Goal: Task Accomplishment & Management: Manage account settings

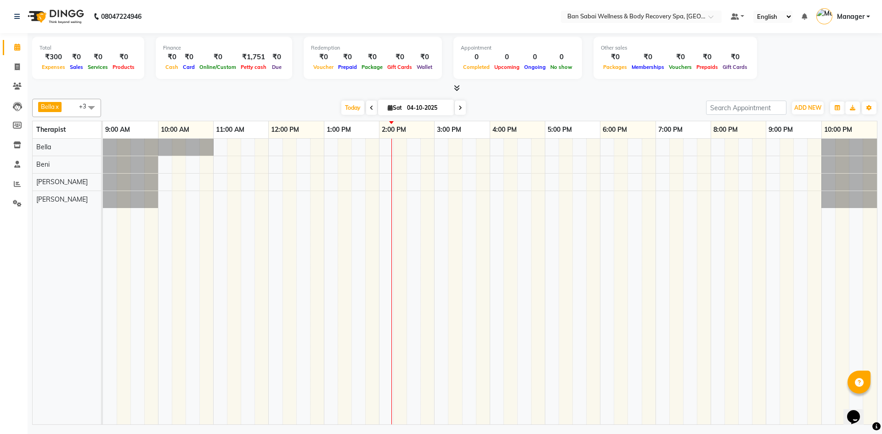
click at [373, 109] on span at bounding box center [371, 108] width 11 height 14
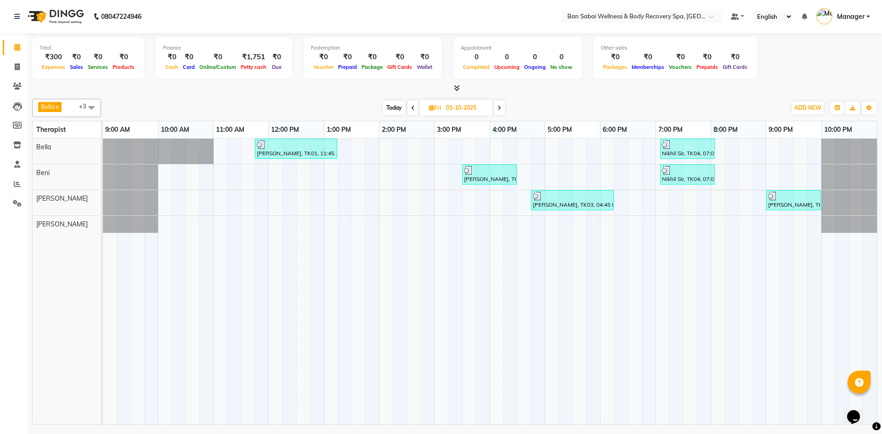
click at [458, 87] on icon at bounding box center [457, 88] width 6 height 7
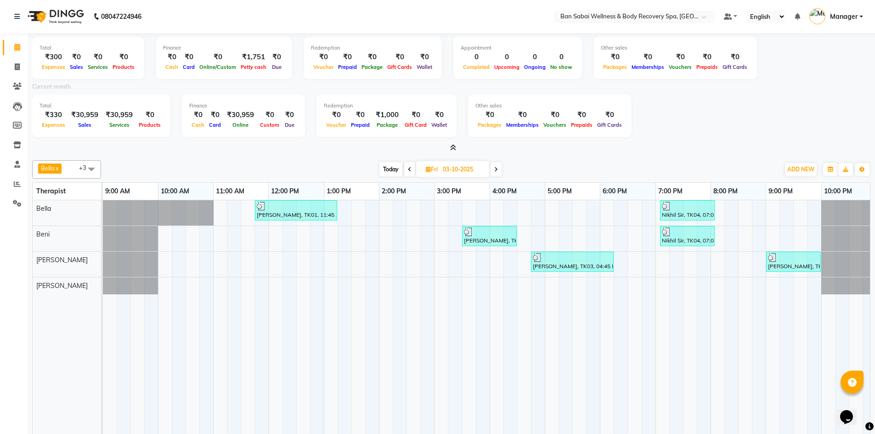
click at [451, 146] on icon at bounding box center [453, 147] width 6 height 7
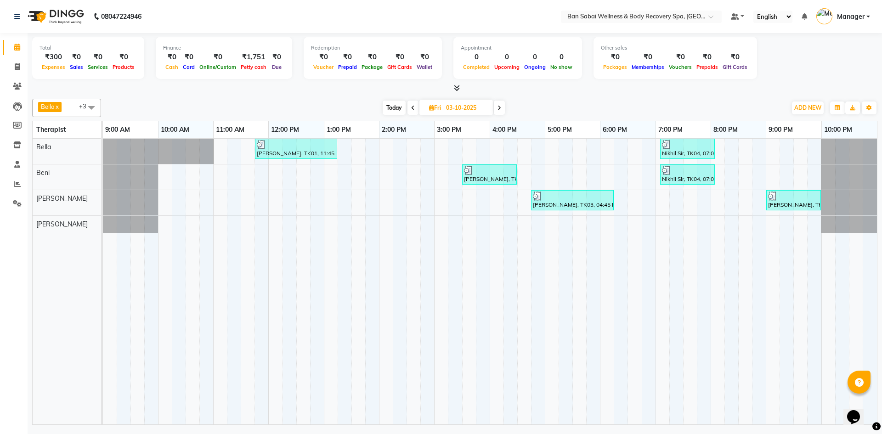
click at [500, 110] on icon at bounding box center [500, 108] width 4 height 6
type input "04-10-2025"
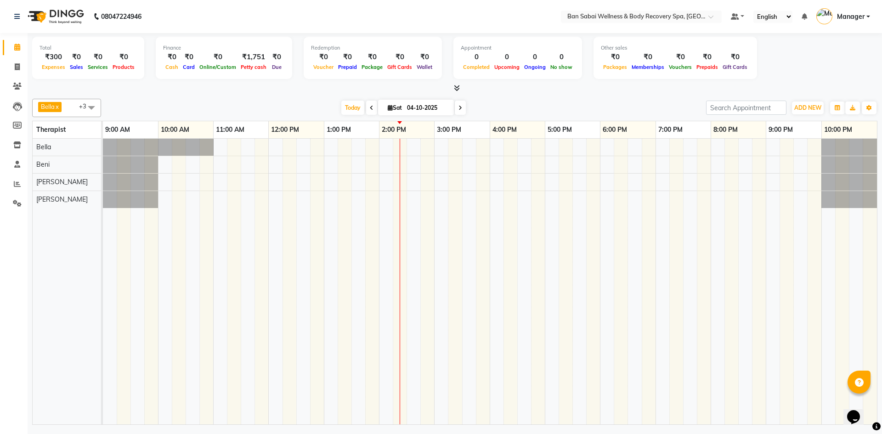
click at [388, 107] on icon at bounding box center [390, 108] width 5 height 6
select select "10"
select select "2025"
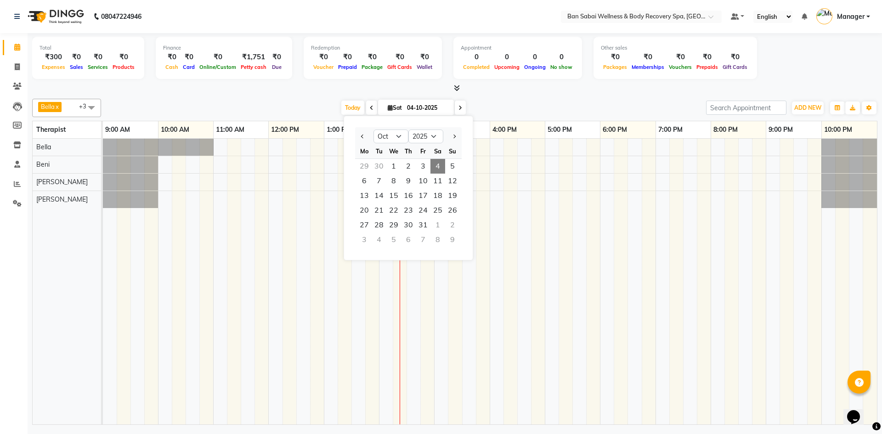
click at [387, 111] on span "Sat" at bounding box center [394, 107] width 19 height 7
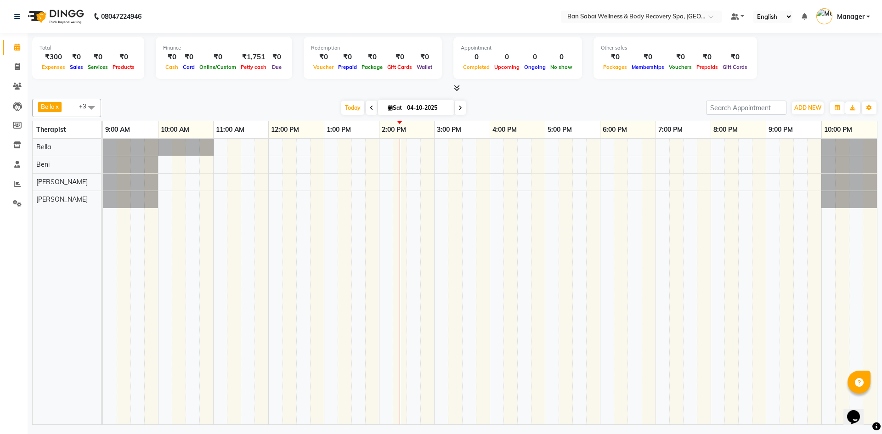
click at [389, 108] on icon at bounding box center [390, 108] width 5 height 6
select select "10"
select select "2025"
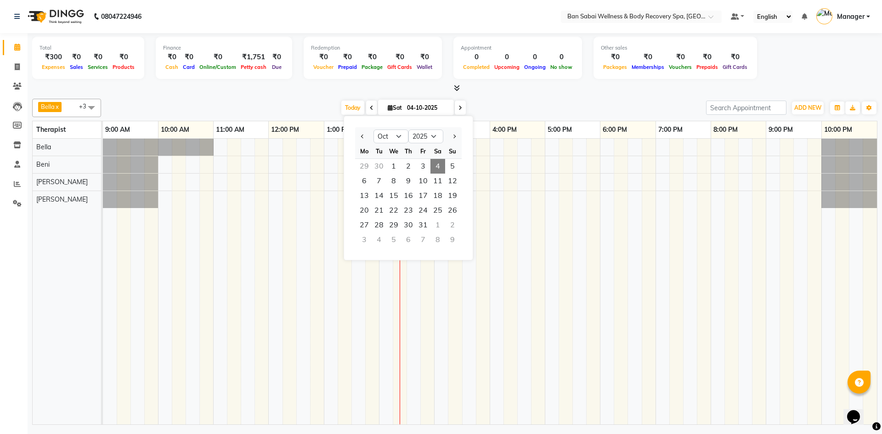
click at [389, 108] on icon at bounding box center [390, 108] width 5 height 6
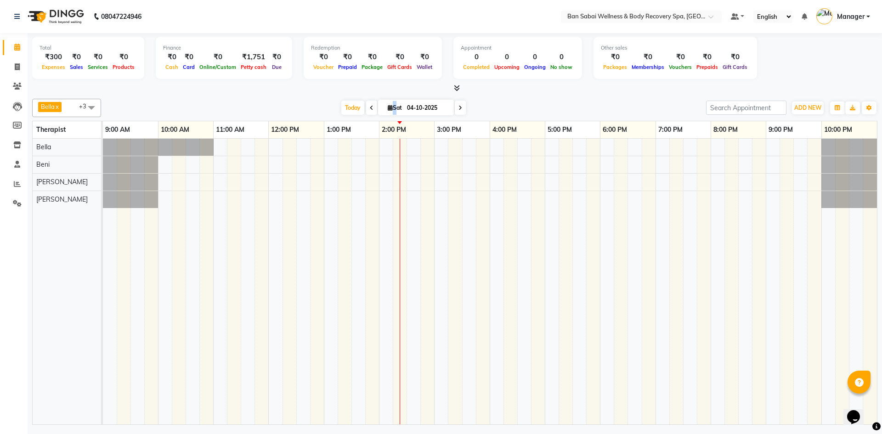
click at [389, 108] on icon at bounding box center [390, 108] width 5 height 6
select select "10"
select select "2025"
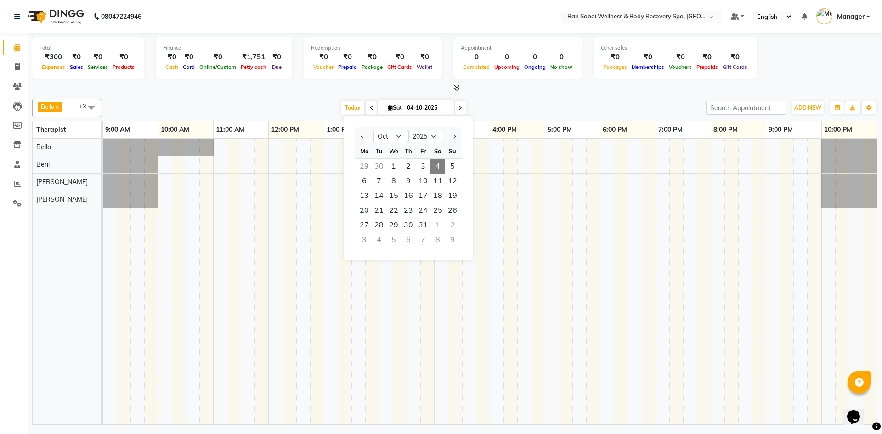
click at [463, 108] on span at bounding box center [460, 108] width 11 height 14
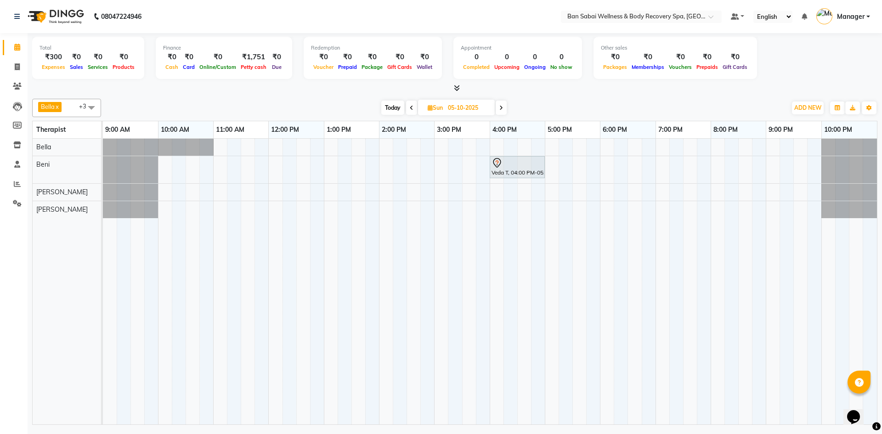
click at [410, 111] on span at bounding box center [411, 108] width 11 height 14
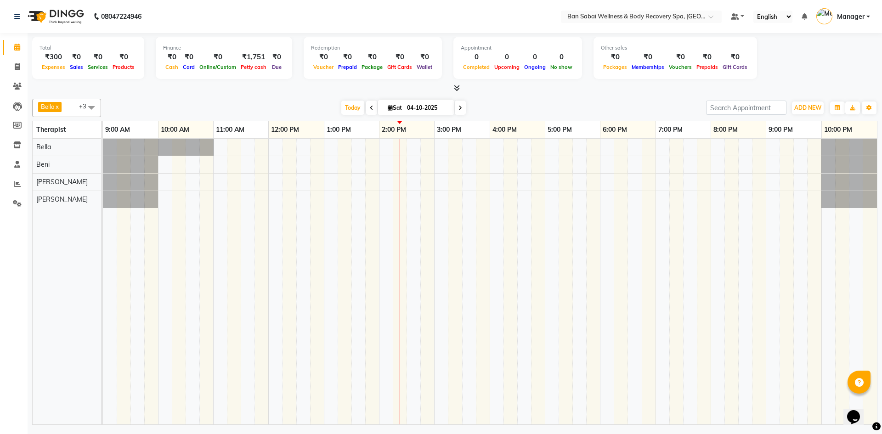
click at [369, 112] on span at bounding box center [371, 108] width 11 height 14
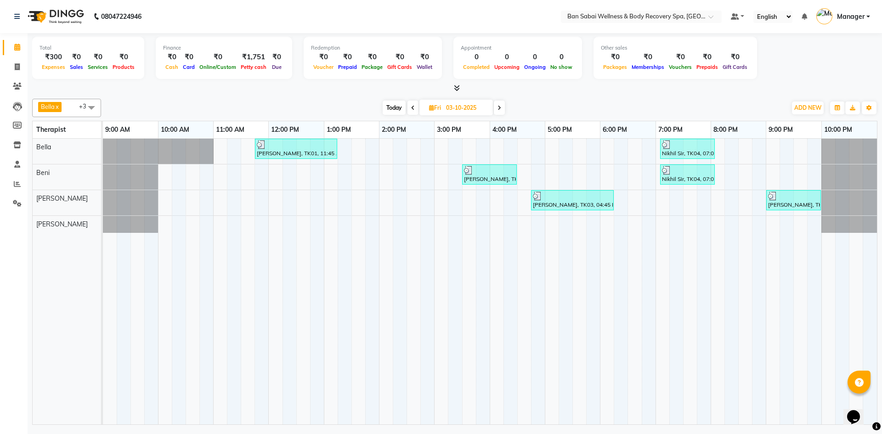
click at [500, 107] on icon at bounding box center [500, 108] width 4 height 6
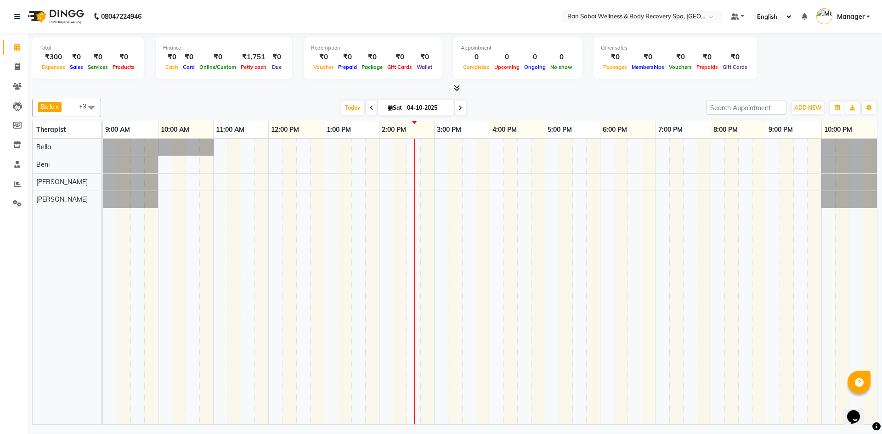
click at [457, 89] on icon at bounding box center [457, 88] width 6 height 7
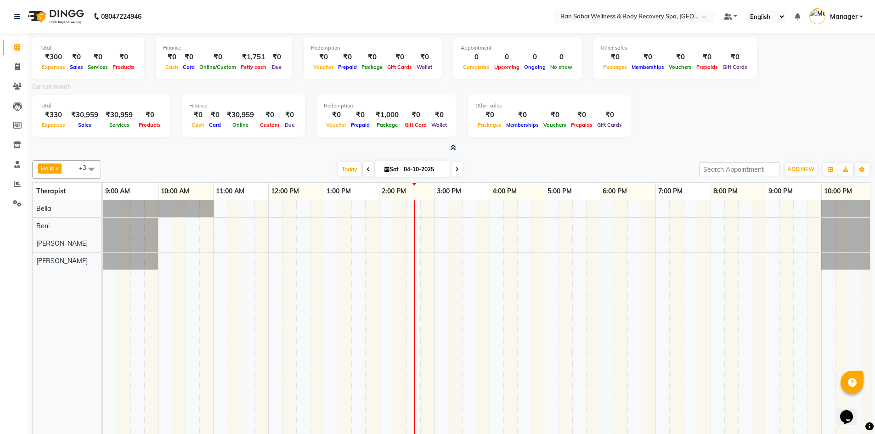
click at [455, 172] on icon at bounding box center [457, 170] width 4 height 6
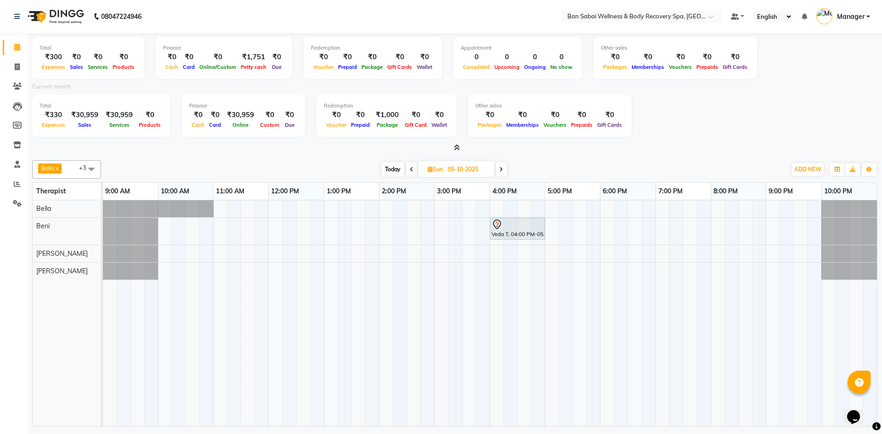
click at [413, 174] on span at bounding box center [411, 169] width 11 height 14
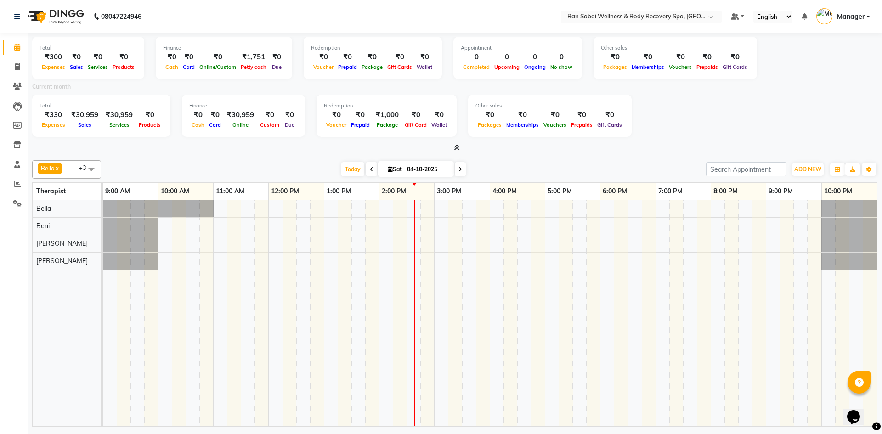
click at [370, 170] on icon at bounding box center [372, 170] width 4 height 6
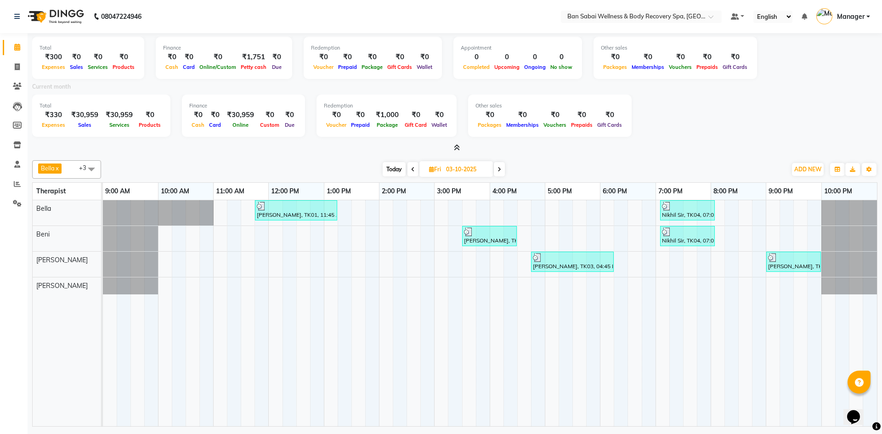
click at [497, 167] on span at bounding box center [499, 169] width 11 height 14
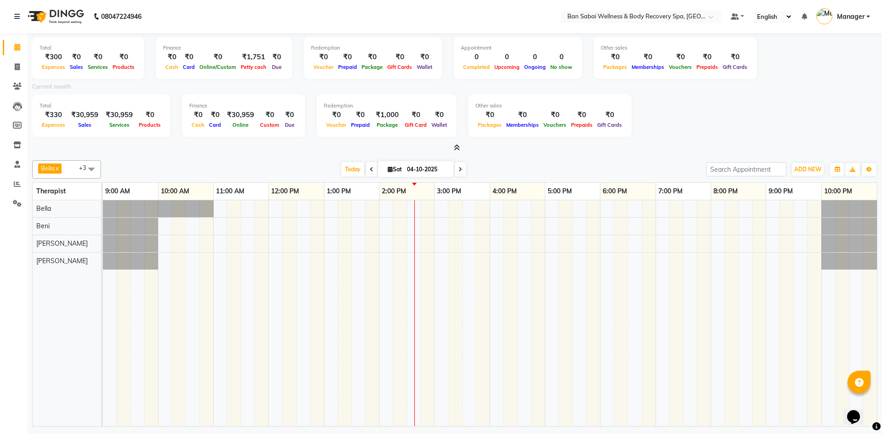
click at [464, 168] on span at bounding box center [460, 169] width 11 height 14
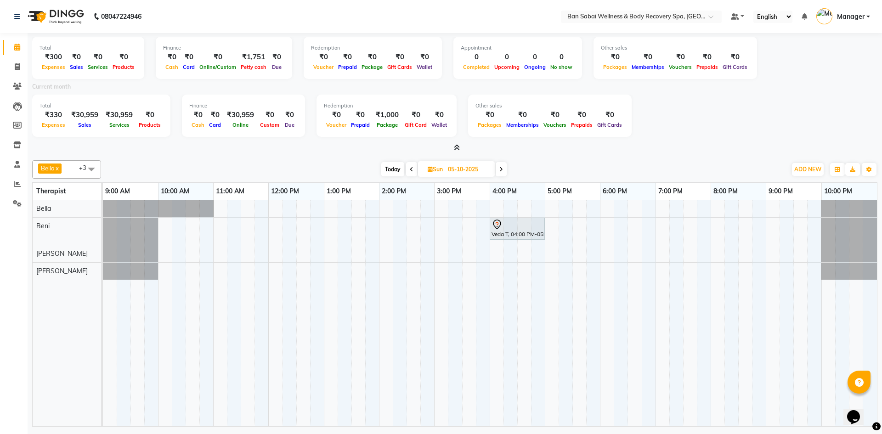
click at [413, 174] on span at bounding box center [411, 169] width 11 height 14
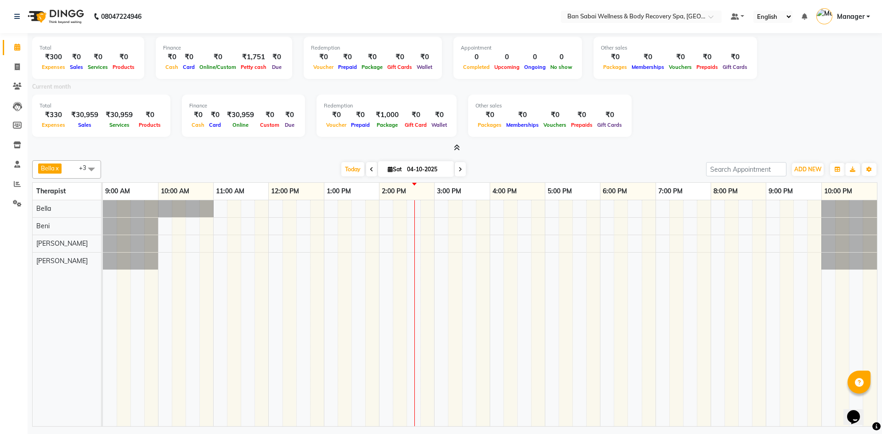
click at [373, 168] on span at bounding box center [371, 169] width 11 height 14
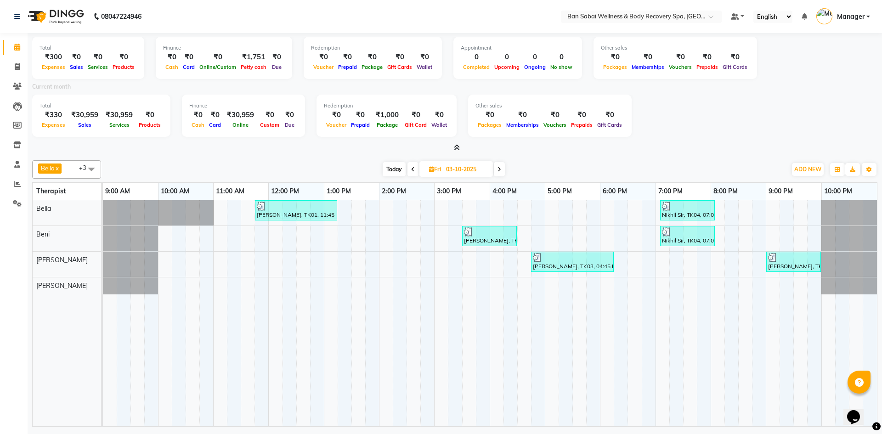
click at [500, 172] on icon at bounding box center [500, 170] width 4 height 6
type input "04-10-2025"
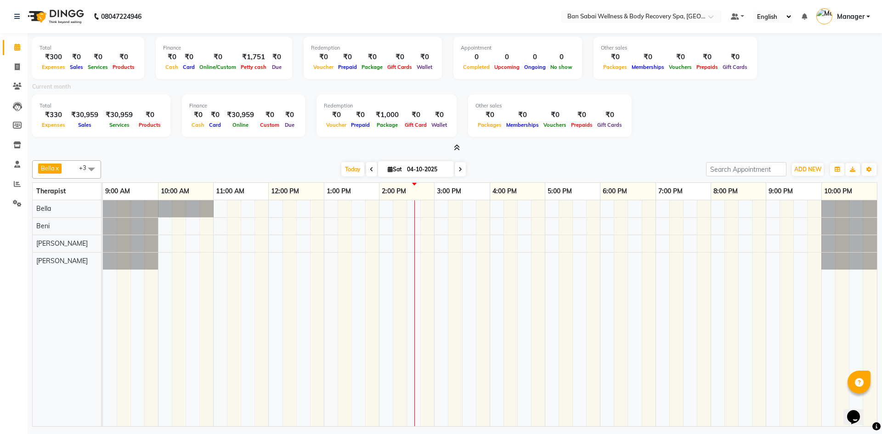
click at [458, 148] on icon at bounding box center [457, 147] width 6 height 7
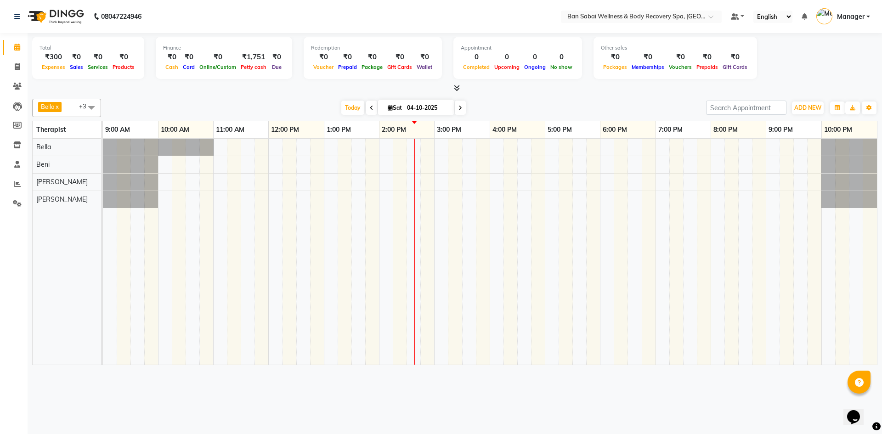
click at [455, 86] on icon at bounding box center [457, 88] width 6 height 7
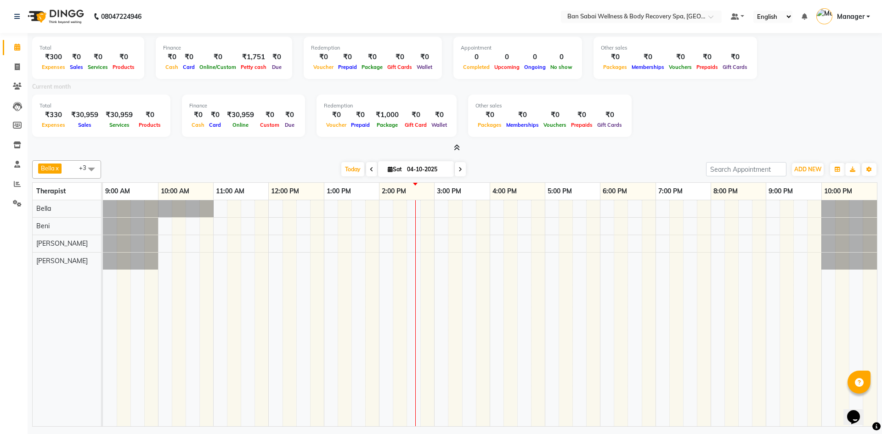
click at [458, 145] on icon at bounding box center [457, 147] width 6 height 7
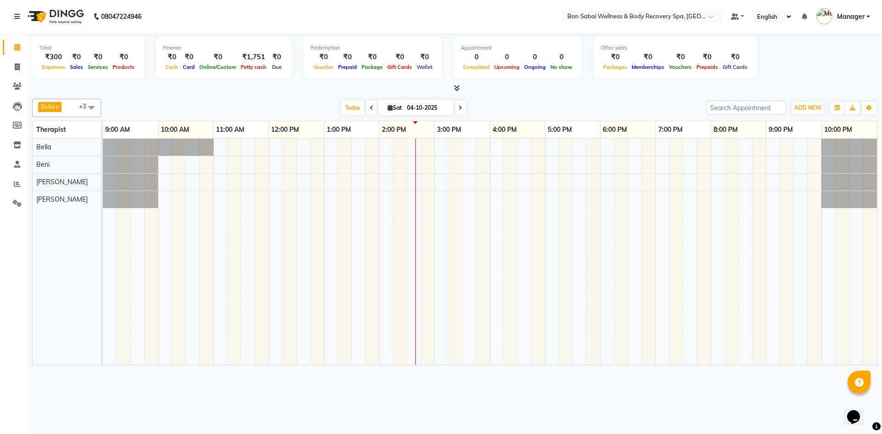
click at [458, 86] on icon at bounding box center [457, 88] width 6 height 7
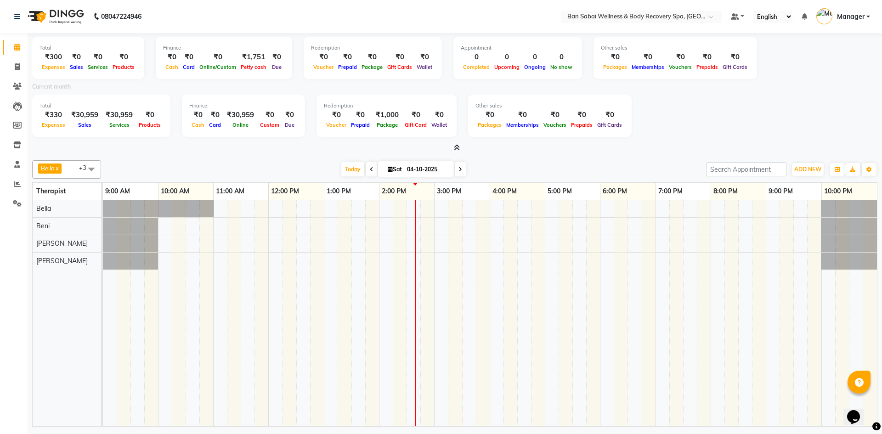
click at [459, 149] on icon at bounding box center [457, 147] width 6 height 7
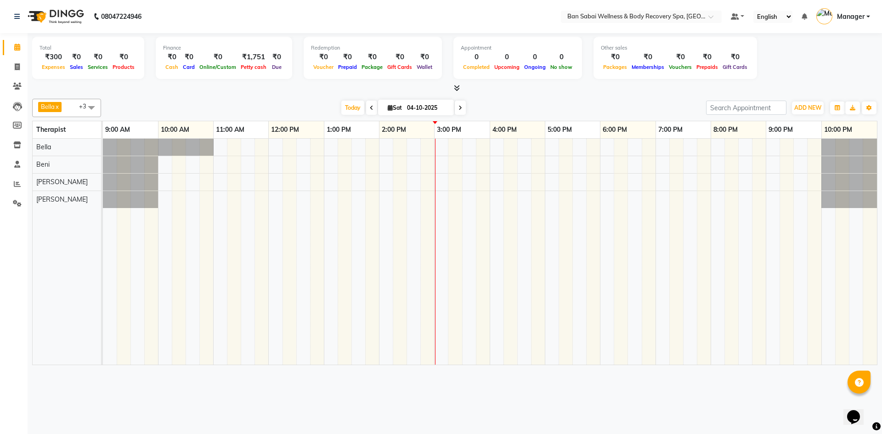
click at [385, 109] on span "Sat" at bounding box center [394, 107] width 19 height 7
select select "10"
select select "2025"
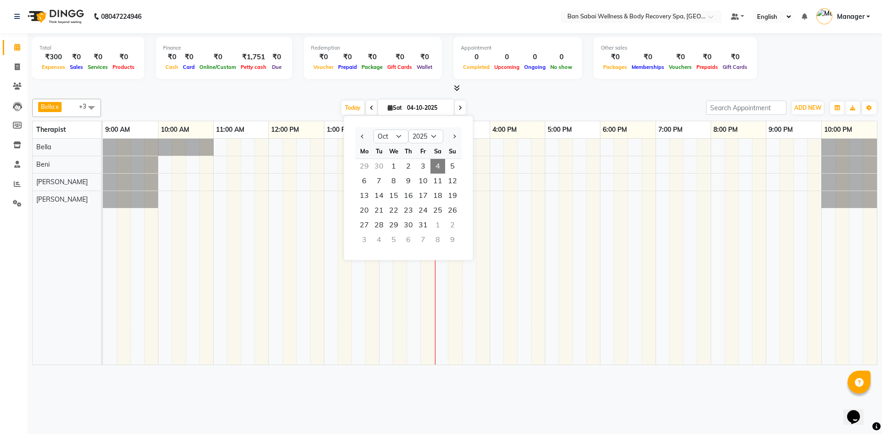
click at [385, 109] on span "Sat" at bounding box center [394, 107] width 19 height 7
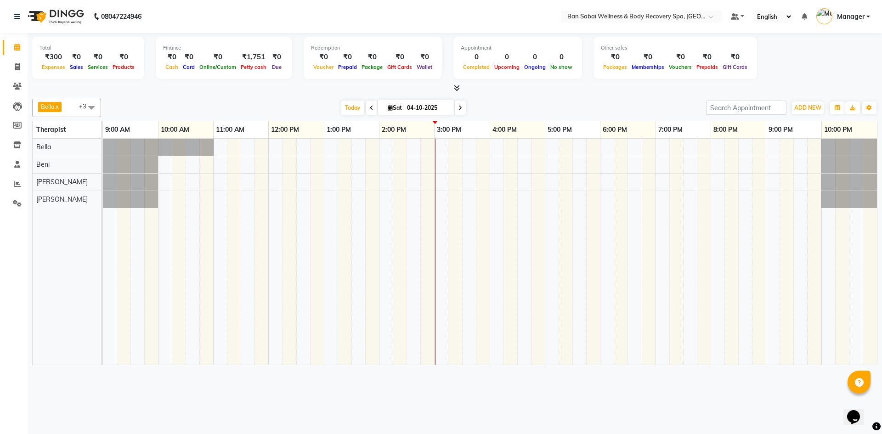
click at [388, 108] on icon at bounding box center [390, 108] width 5 height 6
select select "10"
select select "2025"
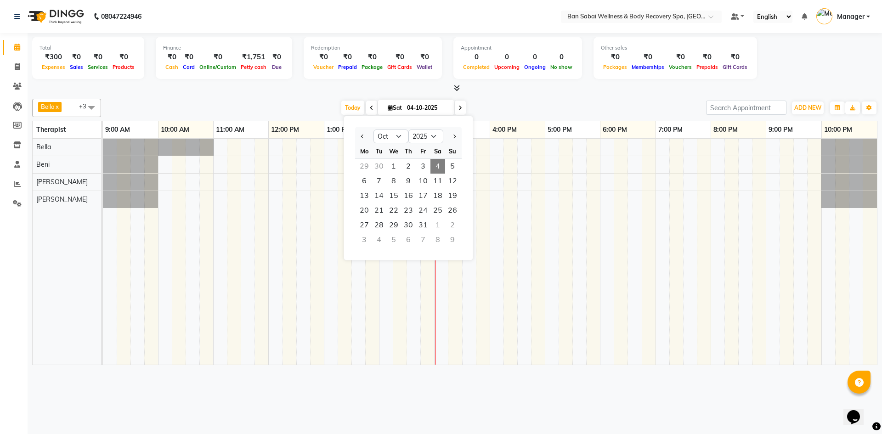
click at [388, 108] on icon at bounding box center [390, 108] width 5 height 6
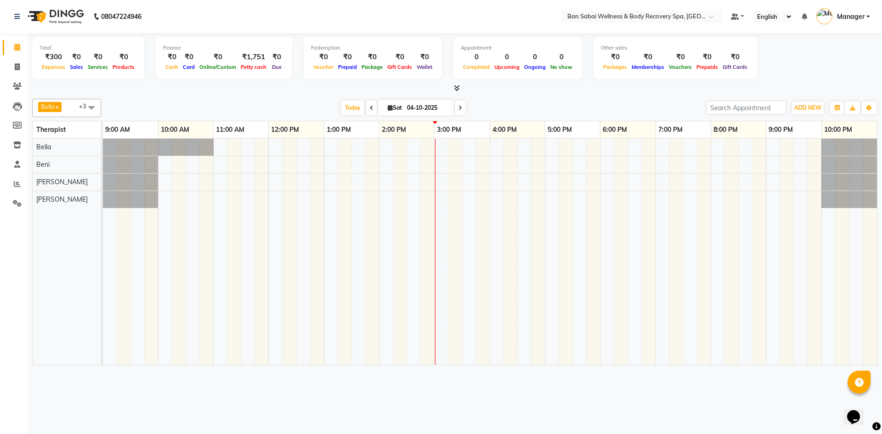
click at [459, 90] on icon at bounding box center [457, 88] width 6 height 7
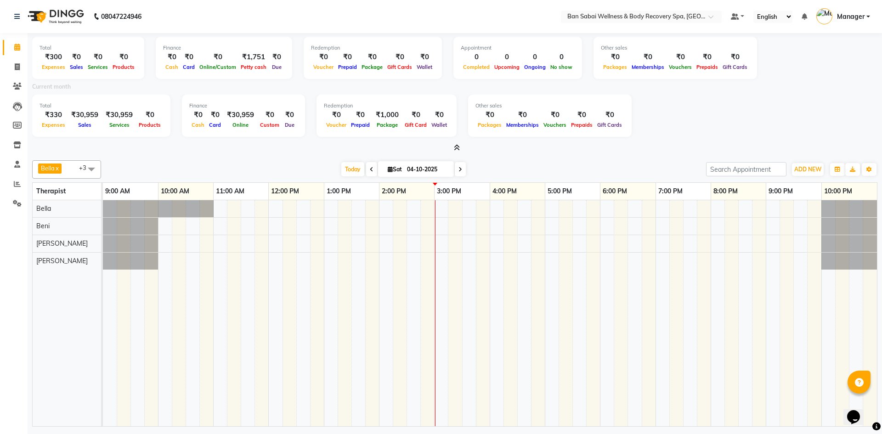
click at [455, 146] on icon at bounding box center [457, 147] width 6 height 7
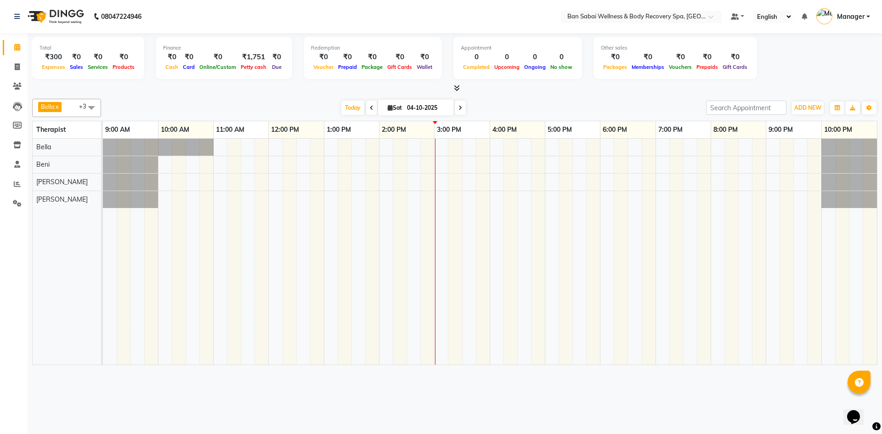
click at [388, 110] on icon at bounding box center [390, 108] width 5 height 6
select select "10"
select select "2025"
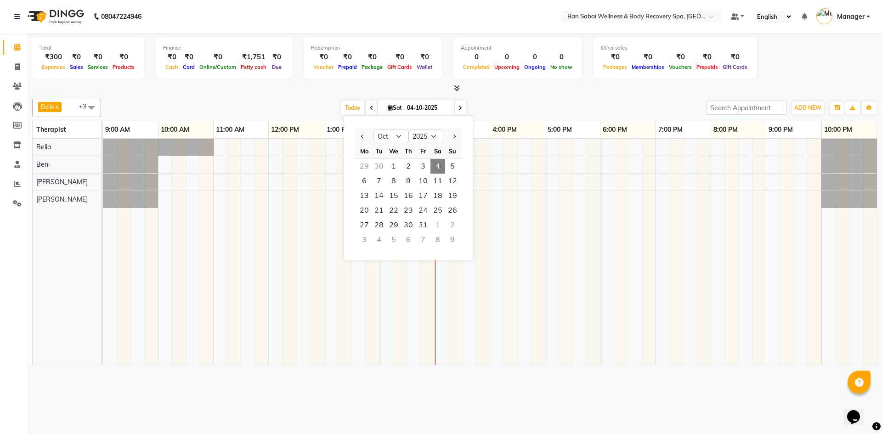
click at [388, 110] on icon at bounding box center [390, 108] width 5 height 6
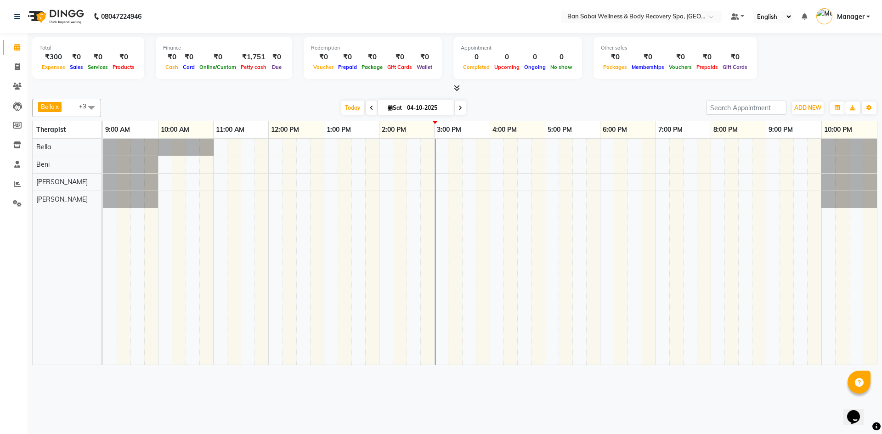
click at [458, 88] on icon at bounding box center [457, 88] width 6 height 7
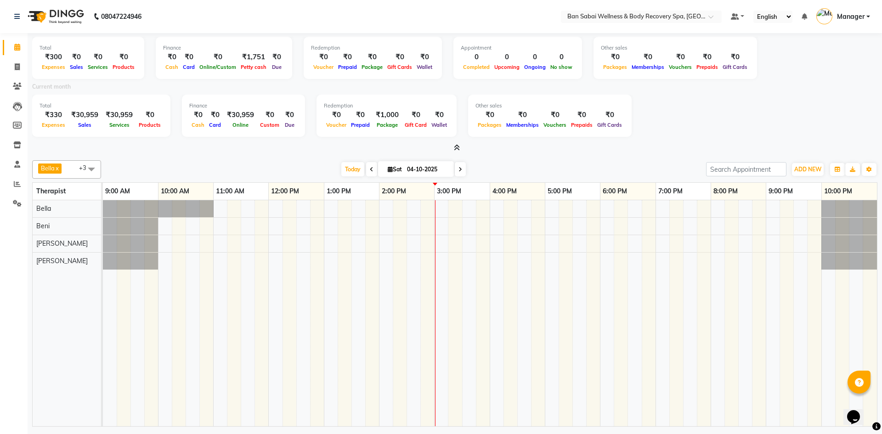
click at [457, 147] on icon at bounding box center [457, 147] width 6 height 7
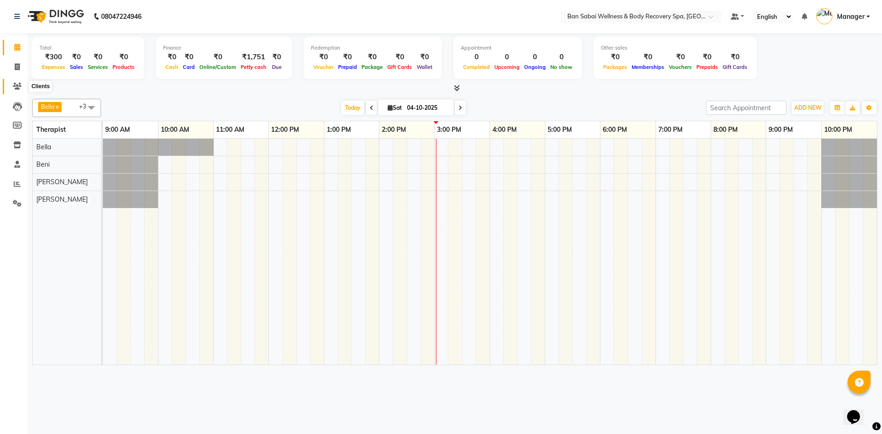
click at [15, 83] on icon at bounding box center [17, 86] width 9 height 7
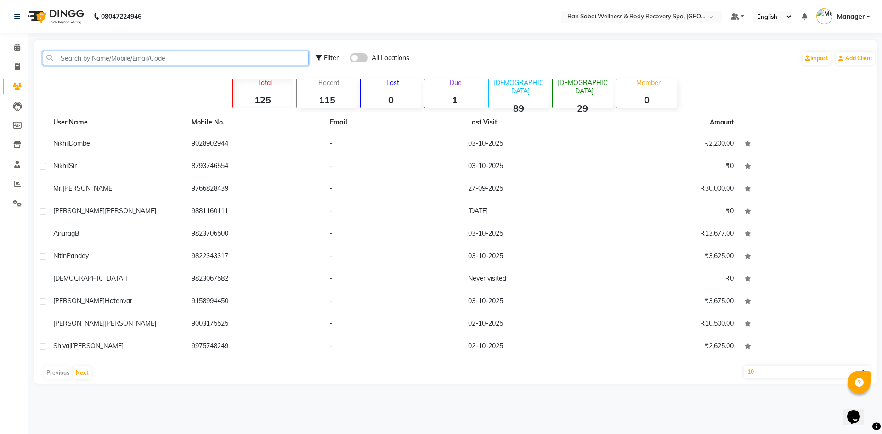
click at [179, 59] on input "text" at bounding box center [176, 58] width 266 height 14
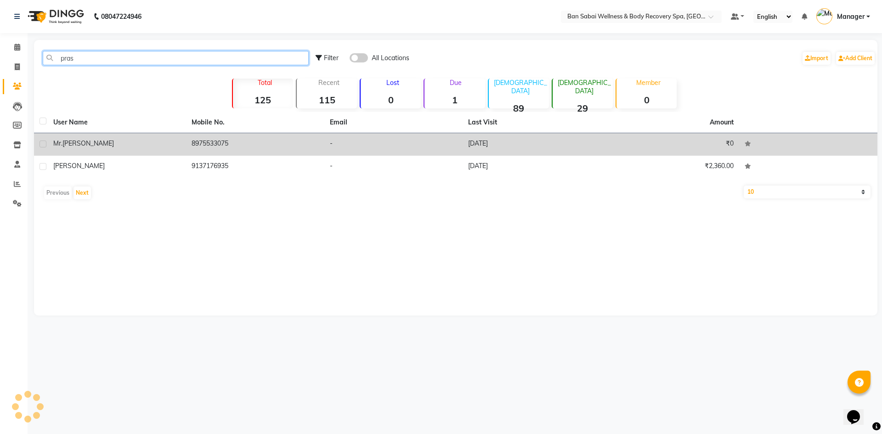
type input "pras"
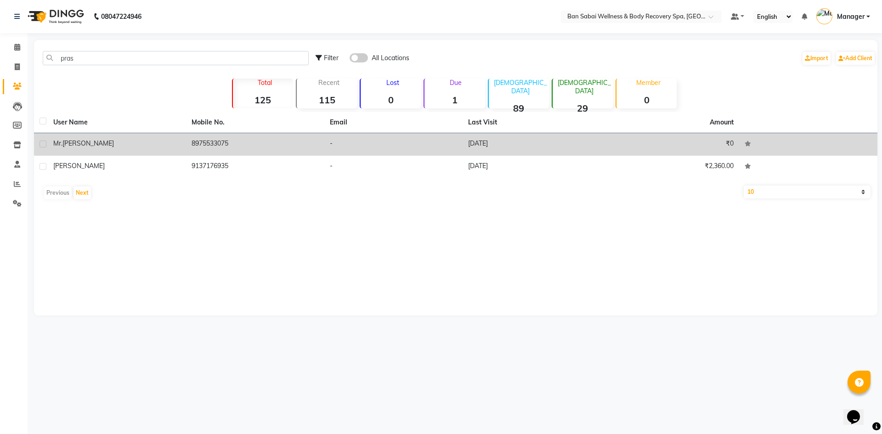
click at [54, 143] on span "Mr." at bounding box center [57, 143] width 9 height 8
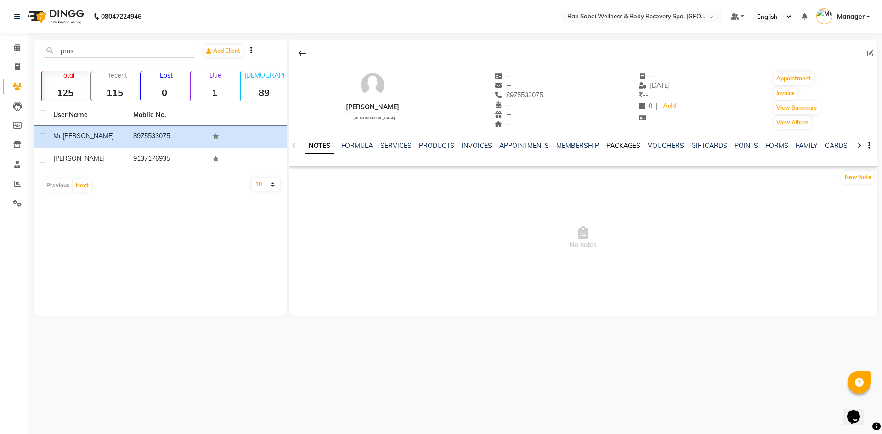
click at [622, 147] on link "PACKAGES" at bounding box center [623, 146] width 34 height 8
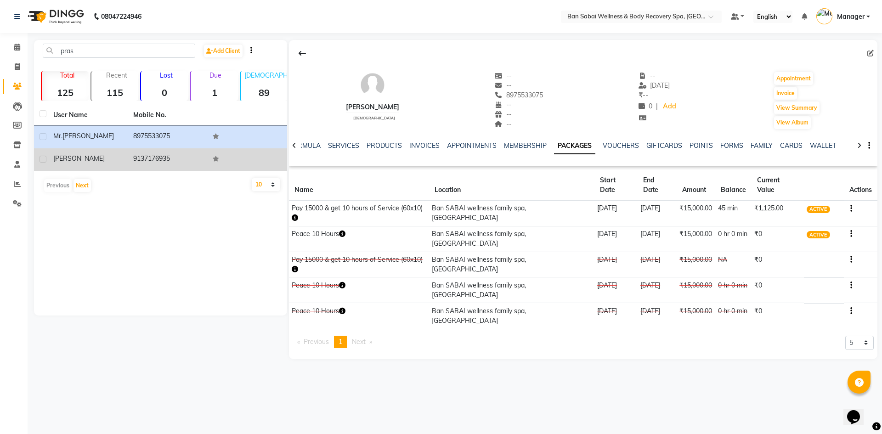
click at [45, 163] on div at bounding box center [43, 161] width 6 height 10
click at [85, 158] on div "[PERSON_NAME]" at bounding box center [87, 159] width 69 height 10
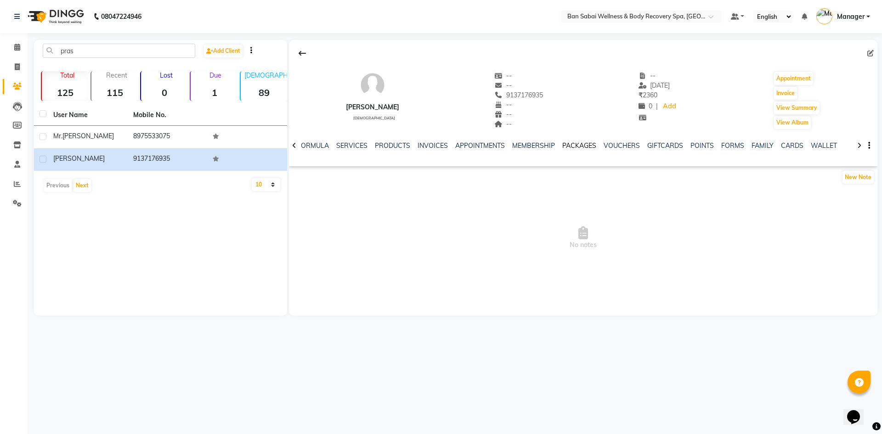
click at [577, 144] on link "PACKAGES" at bounding box center [579, 146] width 34 height 8
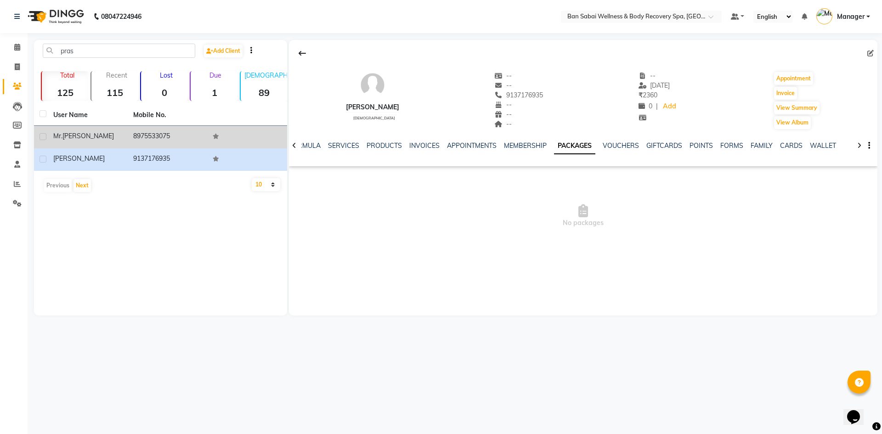
click at [155, 142] on td "8975533075" at bounding box center [168, 137] width 80 height 23
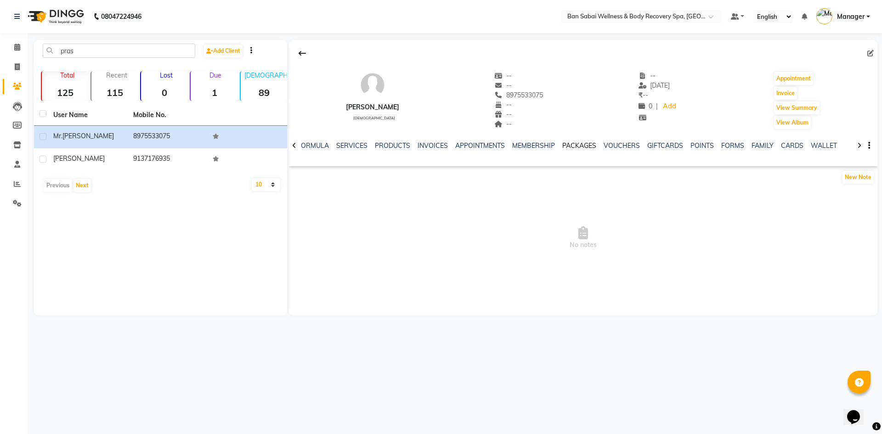
click at [581, 145] on link "PACKAGES" at bounding box center [579, 146] width 34 height 8
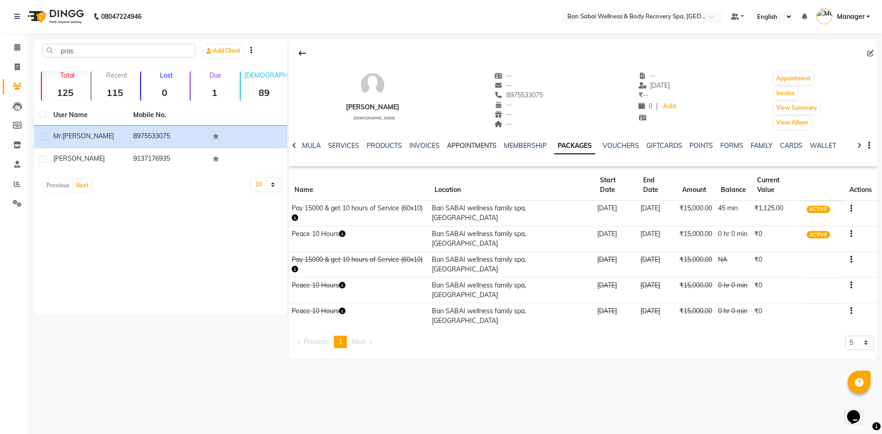
click at [474, 143] on link "APPOINTMENTS" at bounding box center [472, 146] width 50 height 8
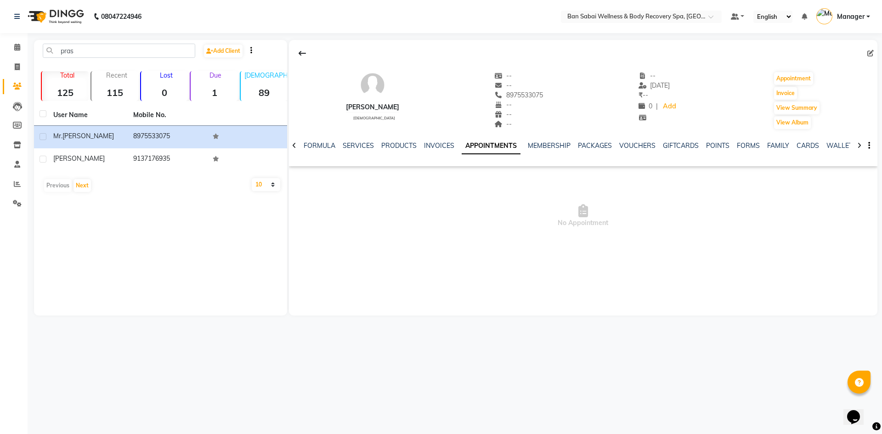
click at [294, 147] on icon at bounding box center [294, 145] width 4 height 6
click at [17, 67] on icon at bounding box center [17, 66] width 5 height 7
select select "8743"
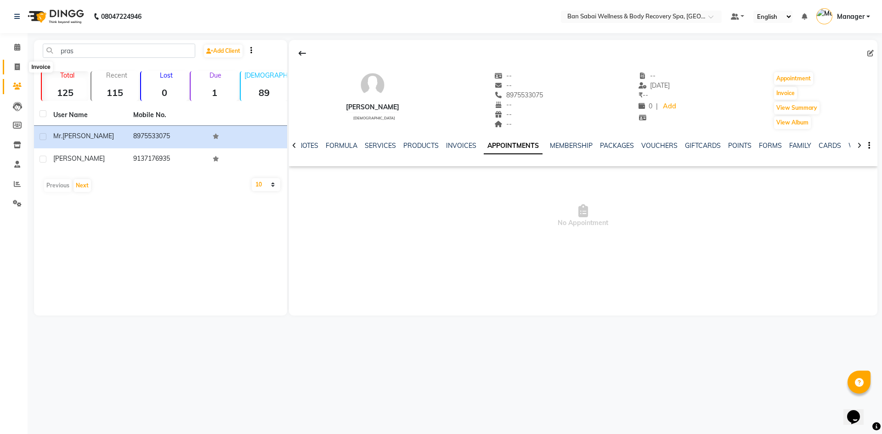
select select "service"
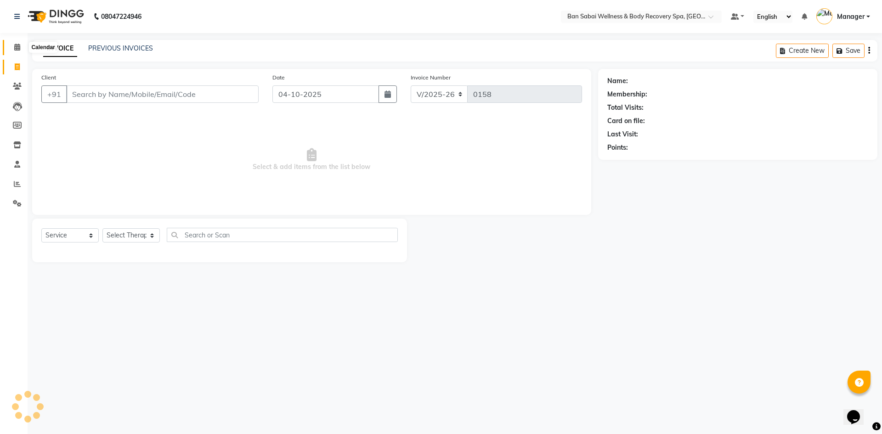
click at [16, 48] on icon at bounding box center [17, 47] width 6 height 7
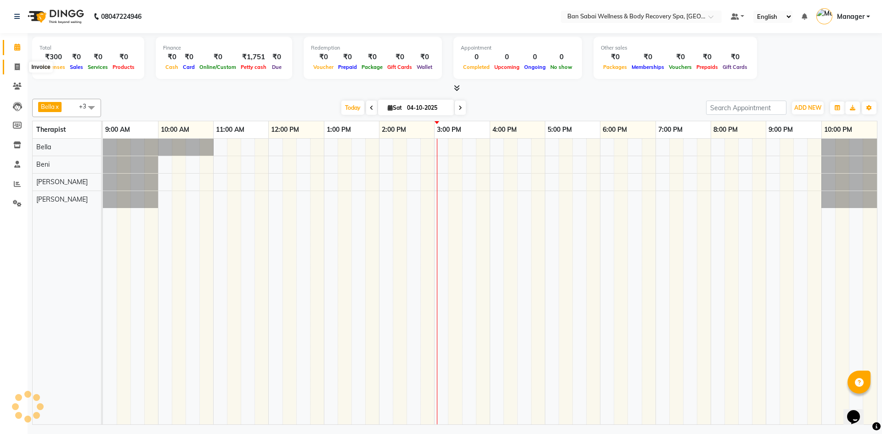
click at [16, 67] on icon at bounding box center [17, 66] width 5 height 7
select select "8743"
select select "service"
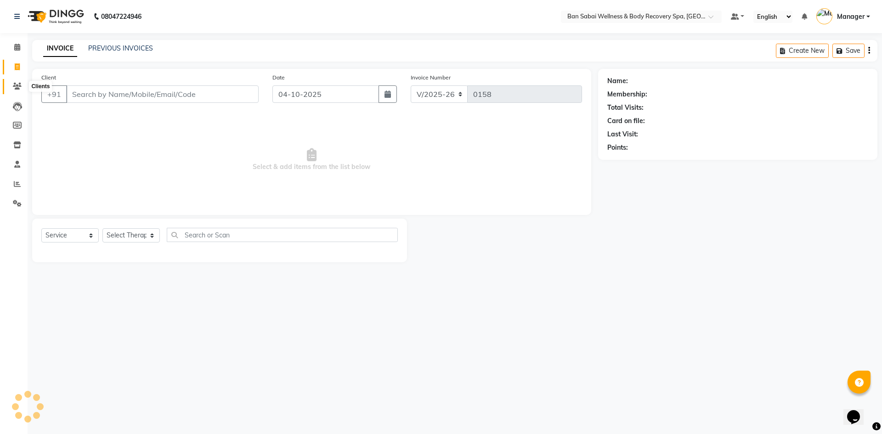
click at [17, 85] on icon at bounding box center [17, 86] width 9 height 7
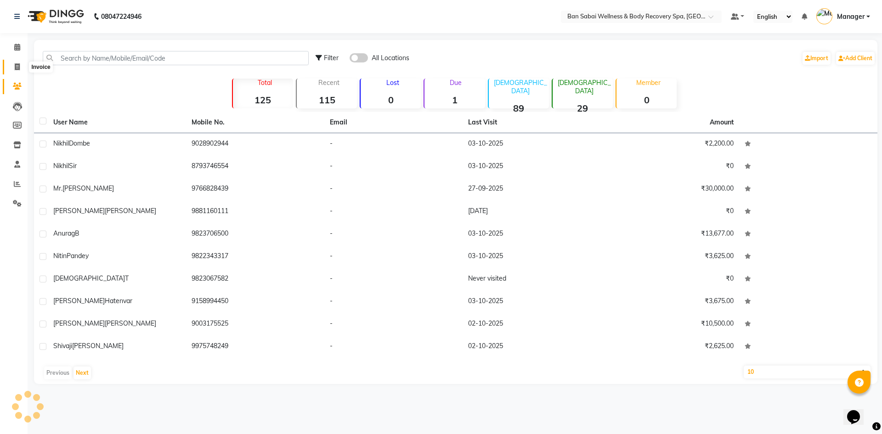
click at [17, 64] on icon at bounding box center [17, 66] width 5 height 7
select select "service"
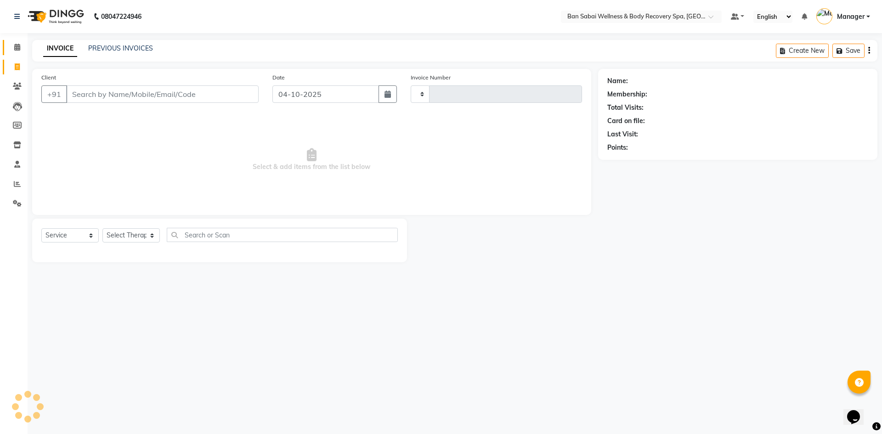
type input "0158"
select select "8743"
click at [16, 48] on icon at bounding box center [17, 47] width 6 height 7
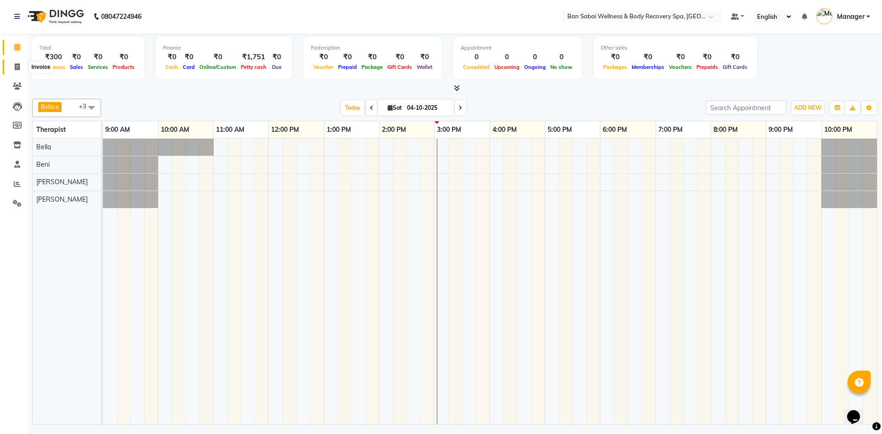
click at [18, 64] on icon at bounding box center [17, 66] width 5 height 7
select select "8743"
select select "service"
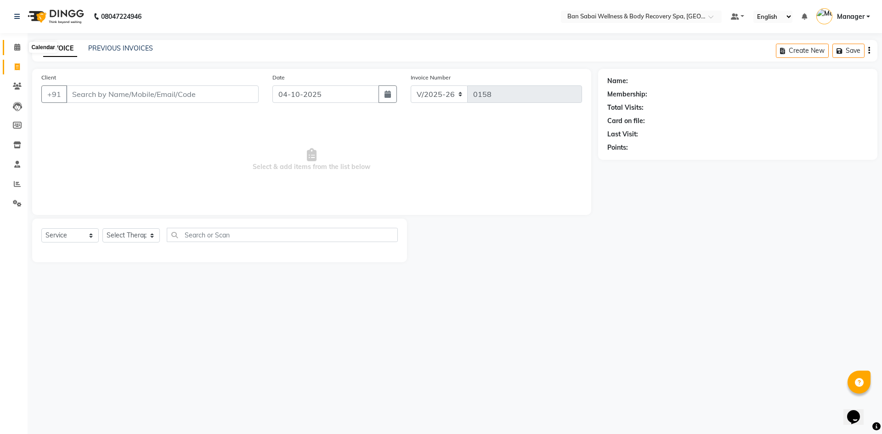
click at [16, 49] on icon at bounding box center [17, 47] width 6 height 7
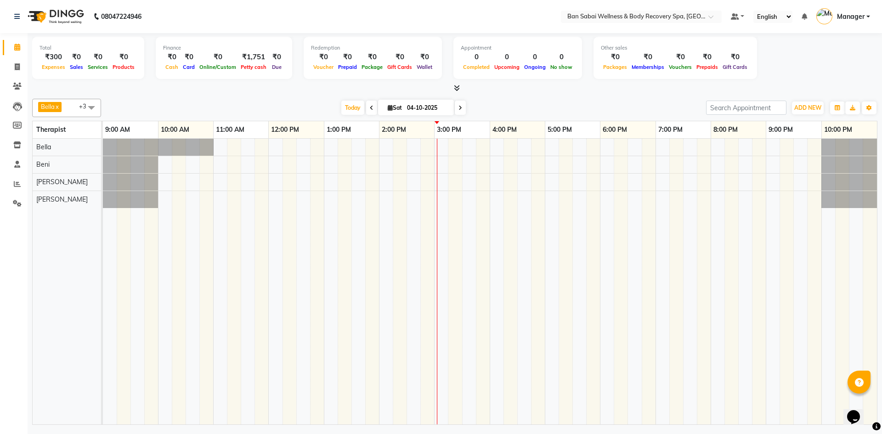
click at [388, 109] on icon at bounding box center [390, 108] width 5 height 6
select select "10"
select select "2025"
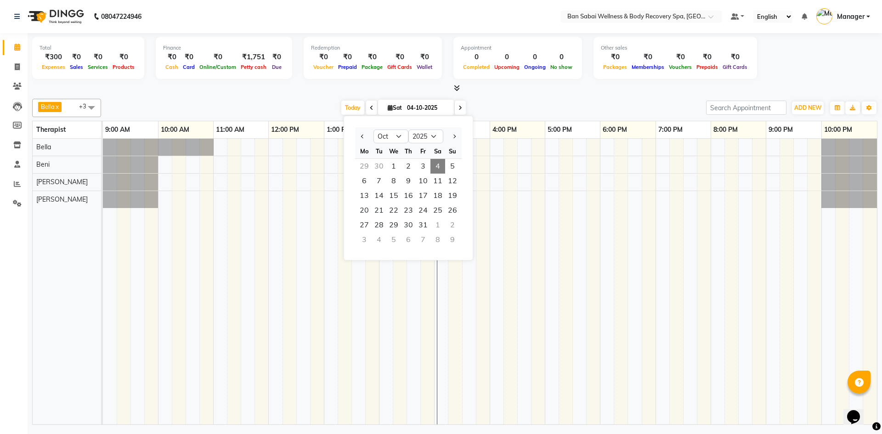
click at [388, 109] on icon at bounding box center [390, 108] width 5 height 6
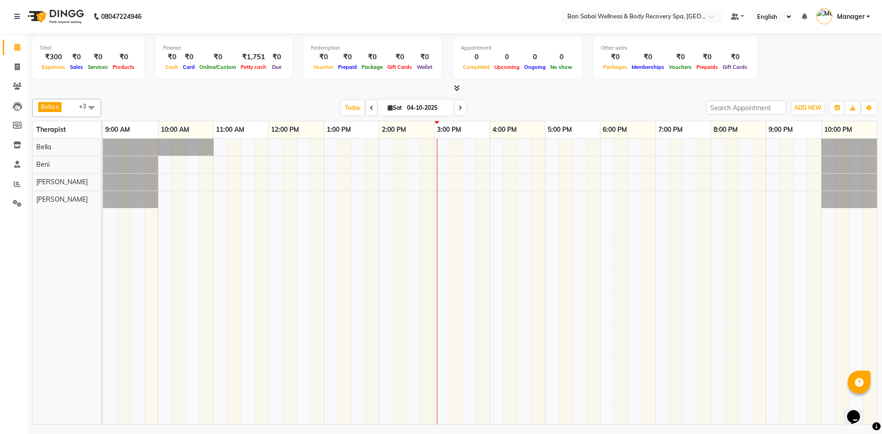
click at [388, 109] on icon at bounding box center [390, 108] width 5 height 6
select select "10"
select select "2025"
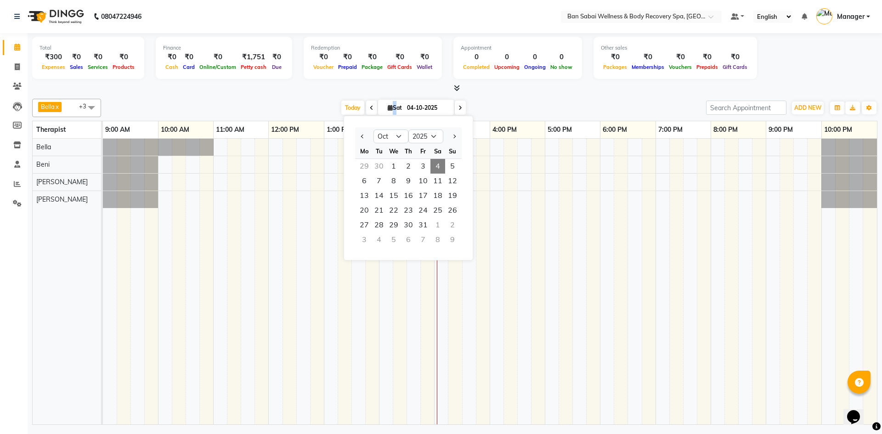
click at [388, 109] on icon at bounding box center [390, 108] width 5 height 6
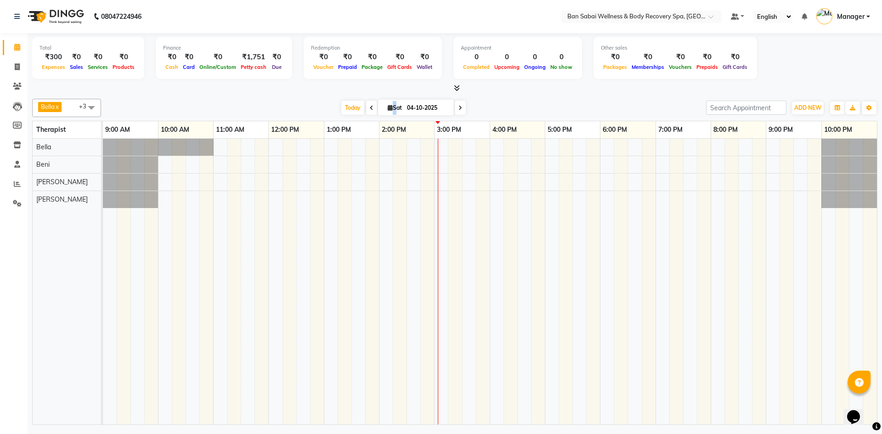
click at [388, 109] on icon at bounding box center [390, 108] width 5 height 6
select select "10"
select select "2025"
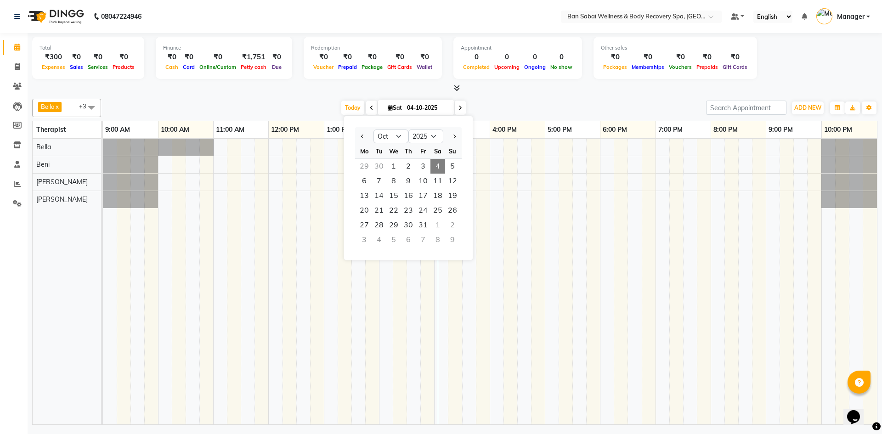
click at [388, 109] on icon at bounding box center [390, 108] width 5 height 6
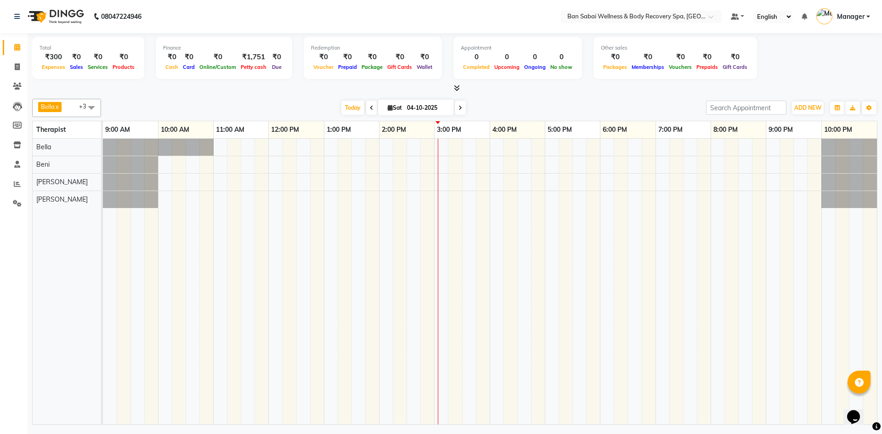
click at [455, 90] on icon at bounding box center [457, 88] width 6 height 7
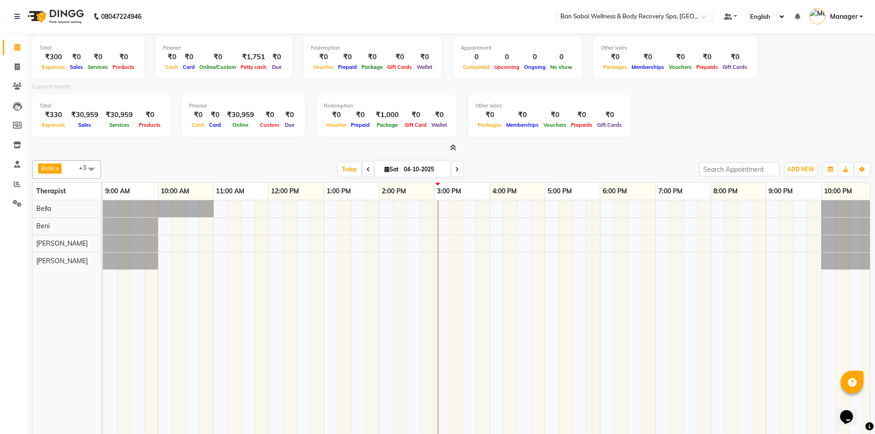
click at [452, 144] on icon at bounding box center [453, 147] width 6 height 7
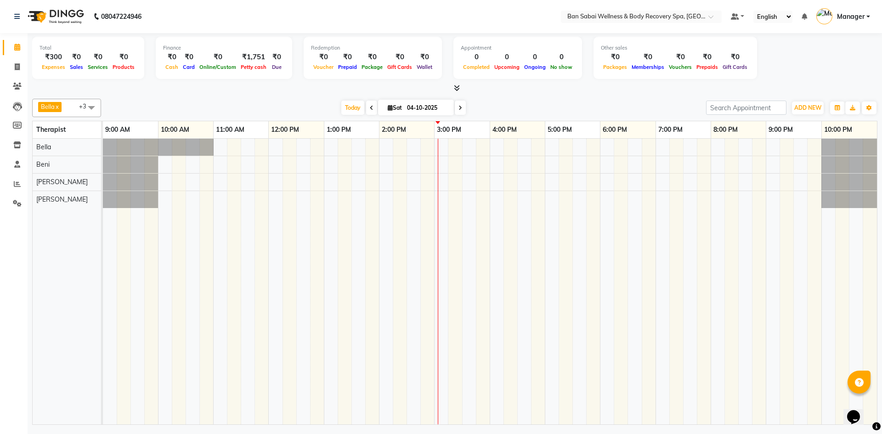
click at [388, 107] on icon at bounding box center [390, 108] width 5 height 6
select select "10"
select select "2025"
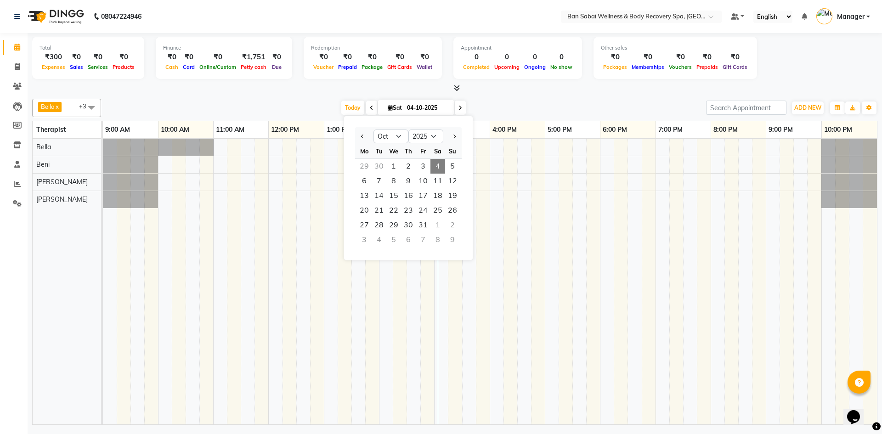
click at [388, 107] on icon at bounding box center [390, 108] width 5 height 6
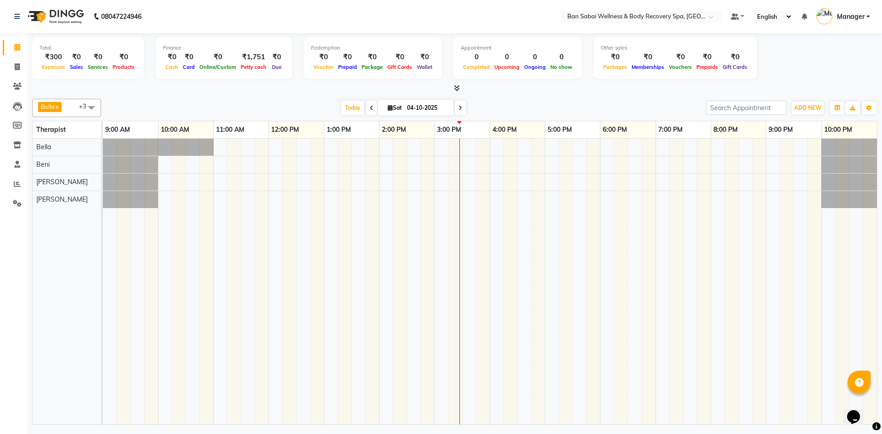
click at [388, 105] on icon at bounding box center [390, 108] width 5 height 6
select select "10"
select select "2025"
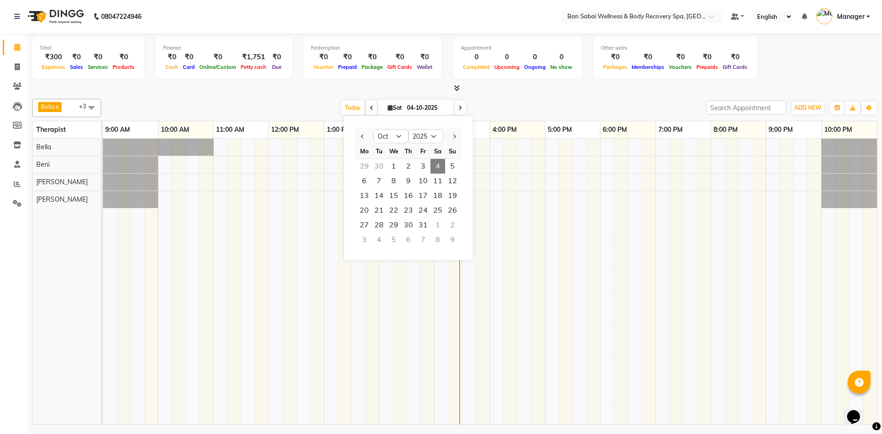
click at [388, 105] on icon at bounding box center [390, 108] width 5 height 6
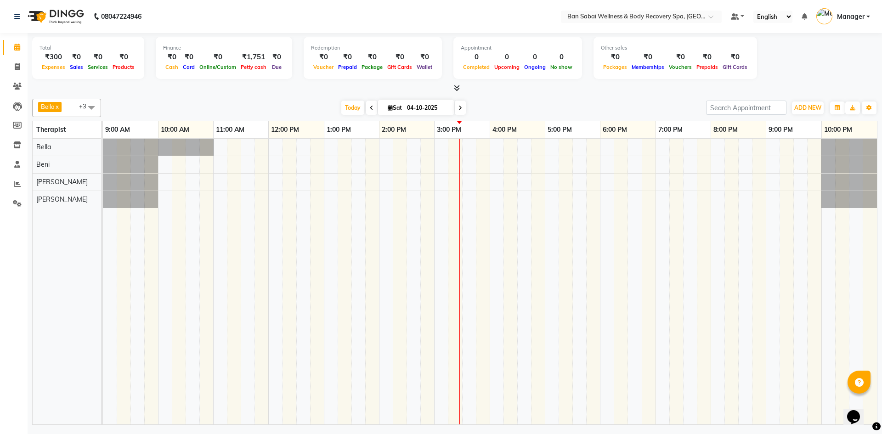
click at [388, 108] on icon at bounding box center [390, 108] width 5 height 6
select select "10"
select select "2025"
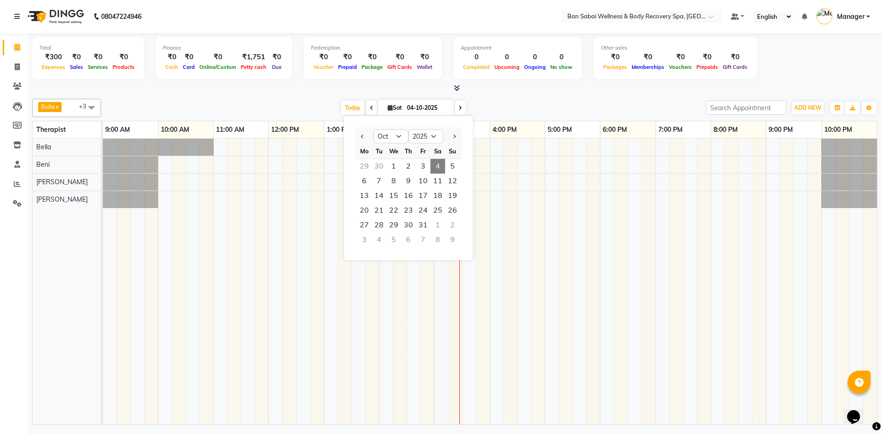
click at [388, 108] on icon at bounding box center [390, 108] width 5 height 6
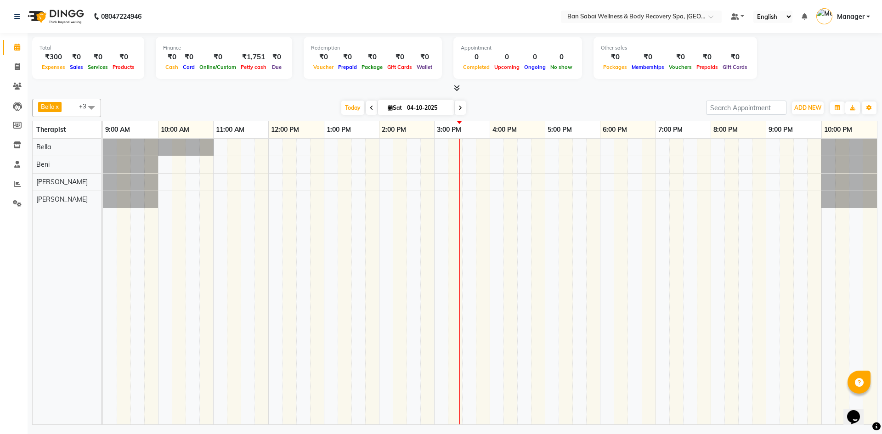
click at [459, 107] on icon at bounding box center [461, 108] width 4 height 6
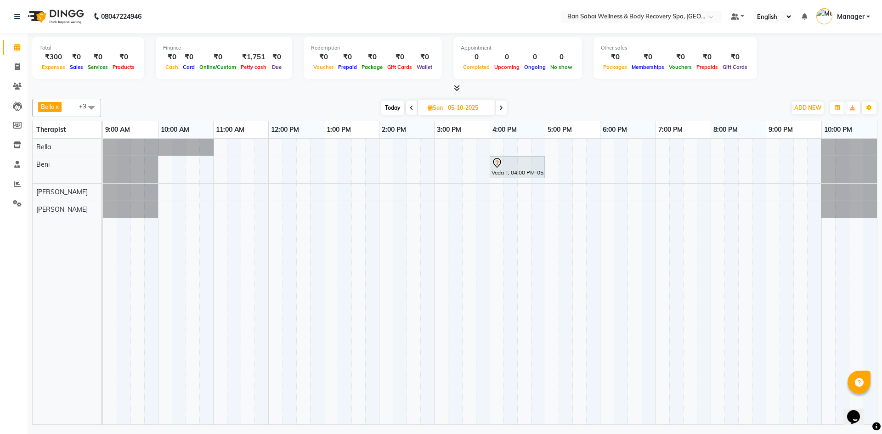
click at [412, 106] on icon at bounding box center [412, 108] width 4 height 6
type input "04-10-2025"
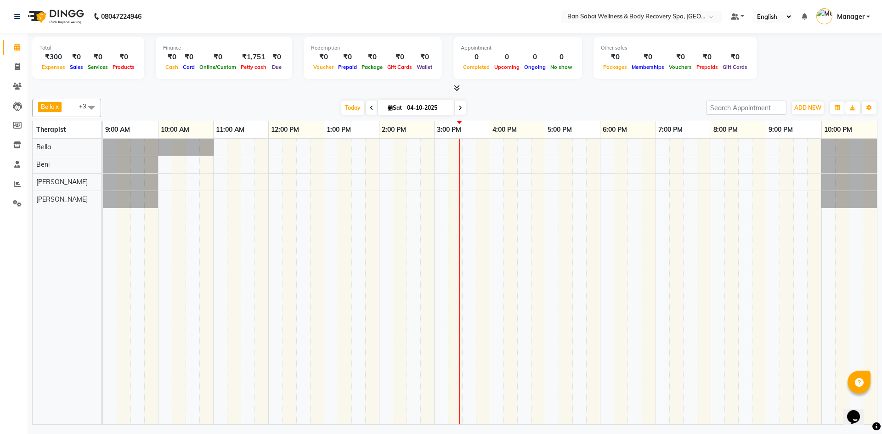
click at [390, 111] on span "Sat" at bounding box center [394, 107] width 19 height 7
select select "10"
select select "2025"
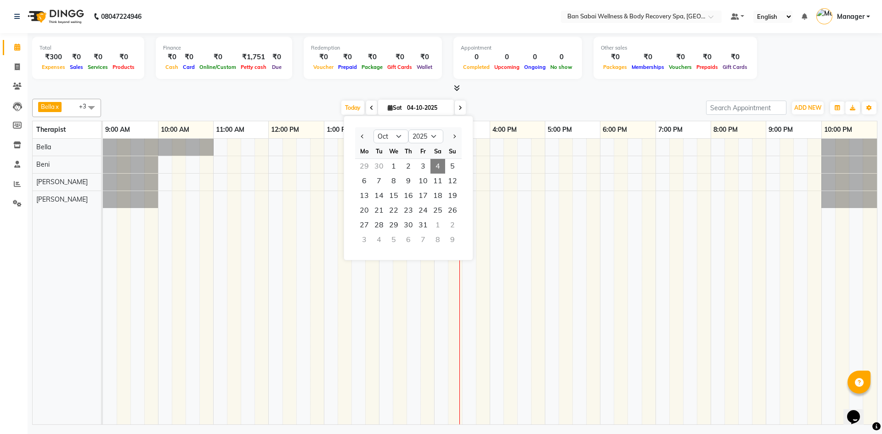
click at [390, 111] on span "Sat" at bounding box center [394, 107] width 19 height 7
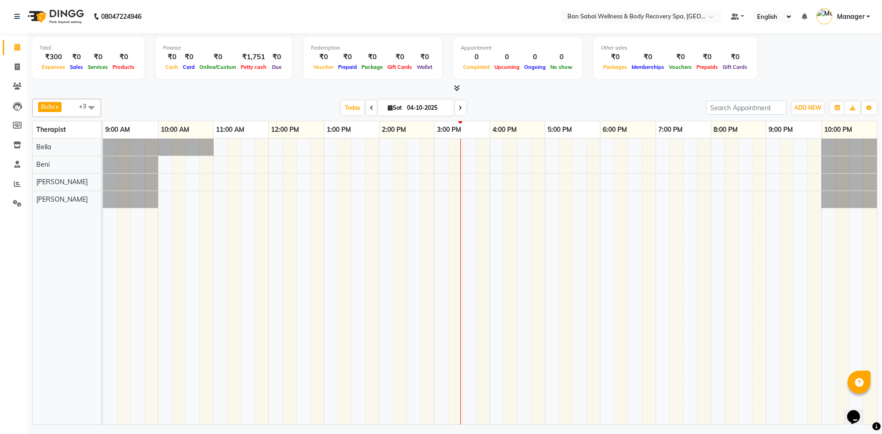
click at [461, 111] on span at bounding box center [460, 108] width 11 height 14
type input "05-10-2025"
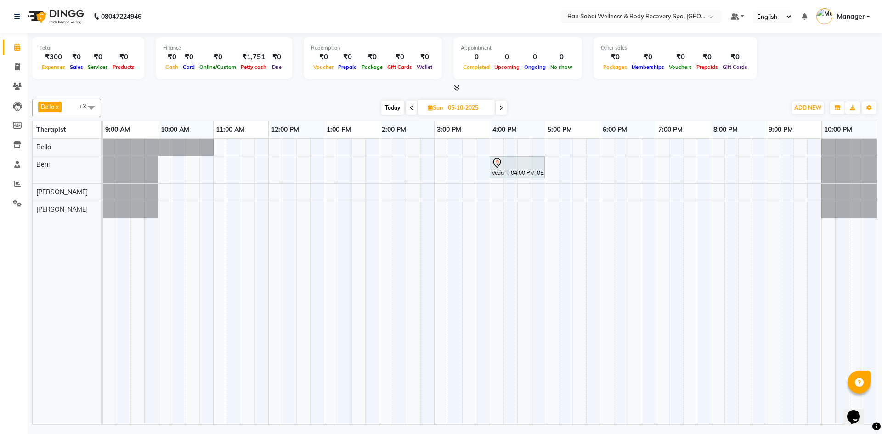
click at [425, 106] on span "Sun" at bounding box center [435, 107] width 20 height 7
select select "10"
select select "2025"
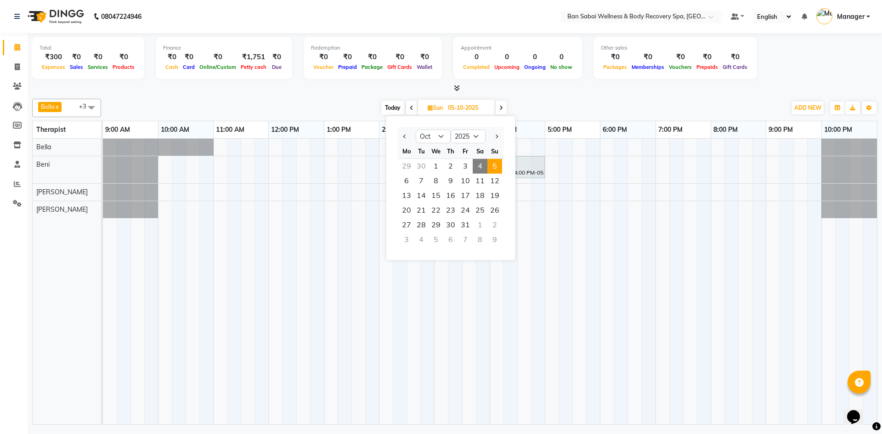
click at [428, 106] on icon at bounding box center [430, 108] width 5 height 6
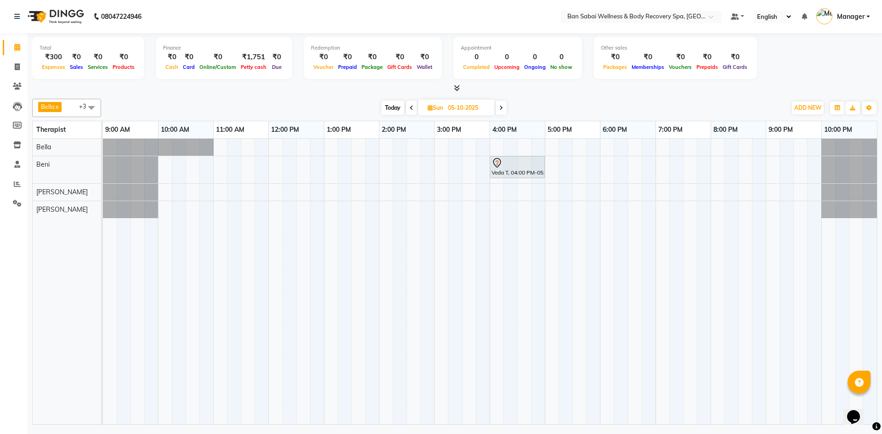
click at [414, 108] on span at bounding box center [411, 108] width 11 height 14
type input "04-10-2025"
